Goal: Information Seeking & Learning: Compare options

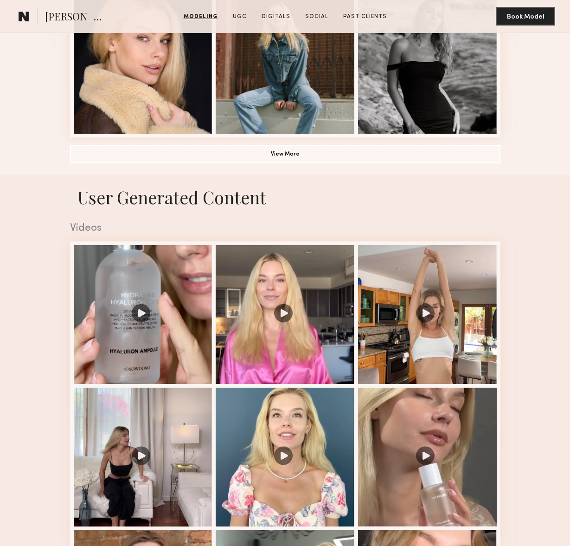
scroll to position [837, 0]
